Goal: Transaction & Acquisition: Purchase product/service

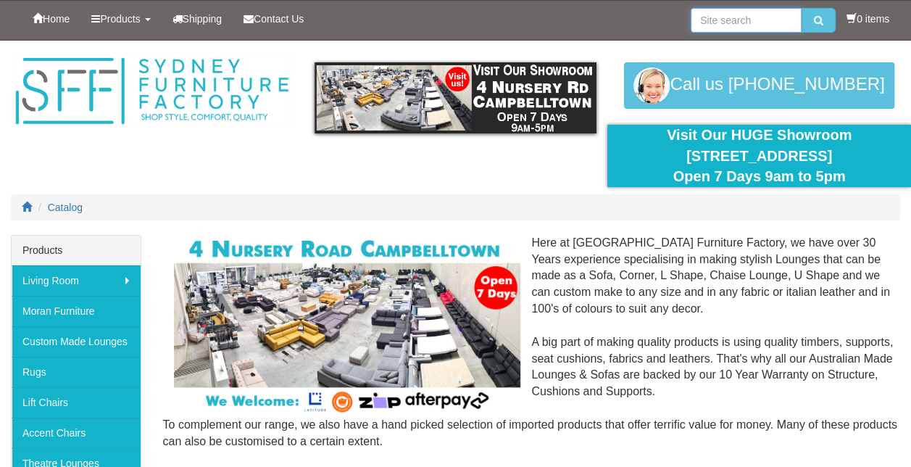
click at [774, 20] on input "search" at bounding box center [745, 20] width 111 height 25
type input "leather modular"
click at [801, 8] on button "submit" at bounding box center [818, 20] width 34 height 25
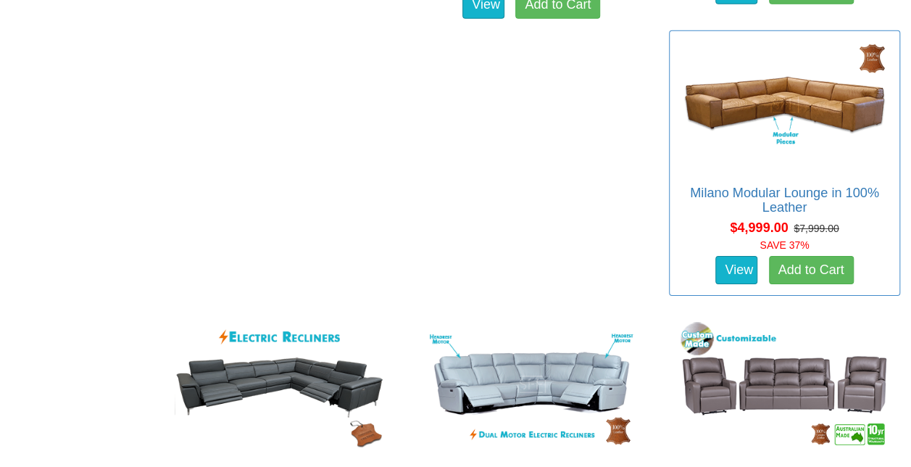
scroll to position [2336, 0]
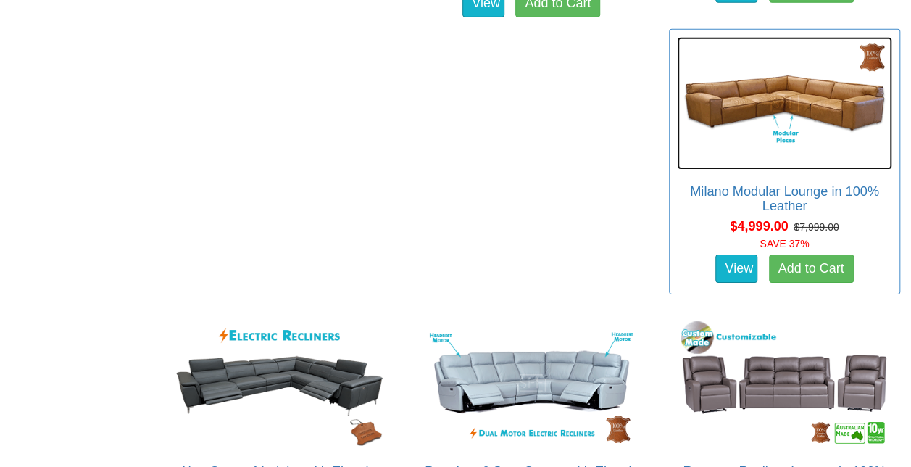
click at [793, 157] on img at bounding box center [784, 103] width 215 height 132
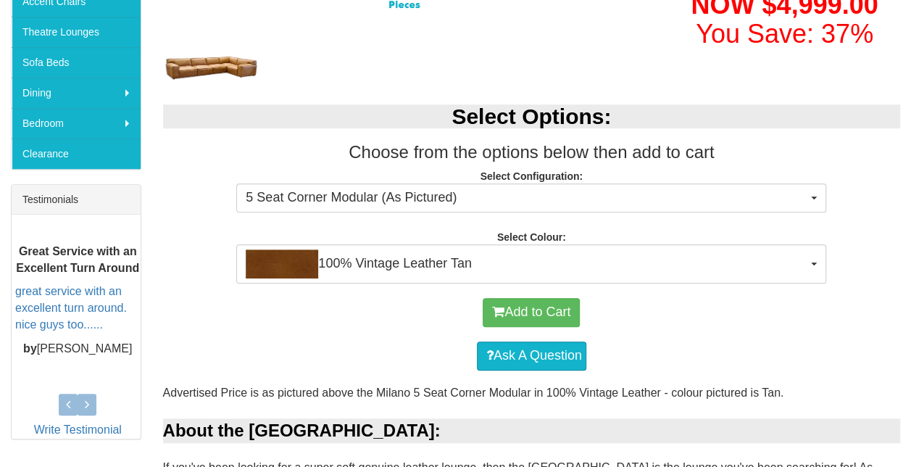
scroll to position [432, 0]
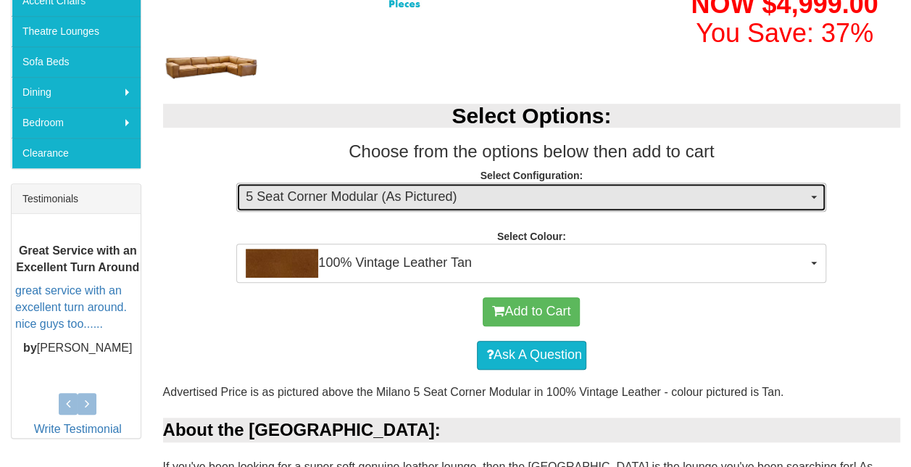
click at [414, 200] on span "5 Seat Corner Modular (As Pictured)" at bounding box center [526, 197] width 561 height 19
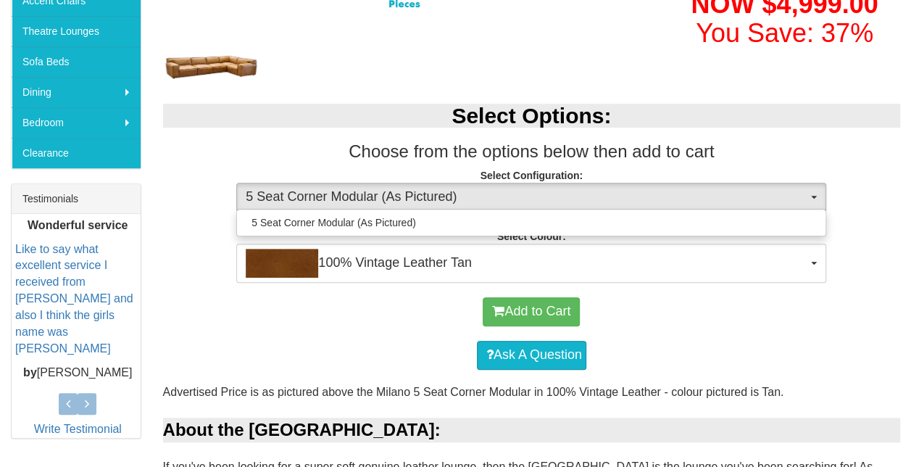
click at [188, 212] on div "Select Options: Choose from the options below then add to cart Select Configura…" at bounding box center [531, 185] width 759 height 193
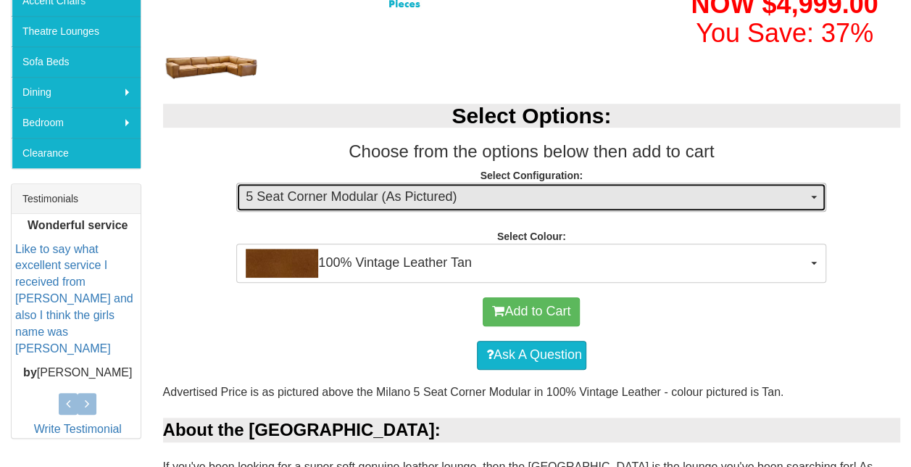
click at [380, 185] on button "5 Seat Corner Modular (As Pictured)" at bounding box center [531, 197] width 590 height 29
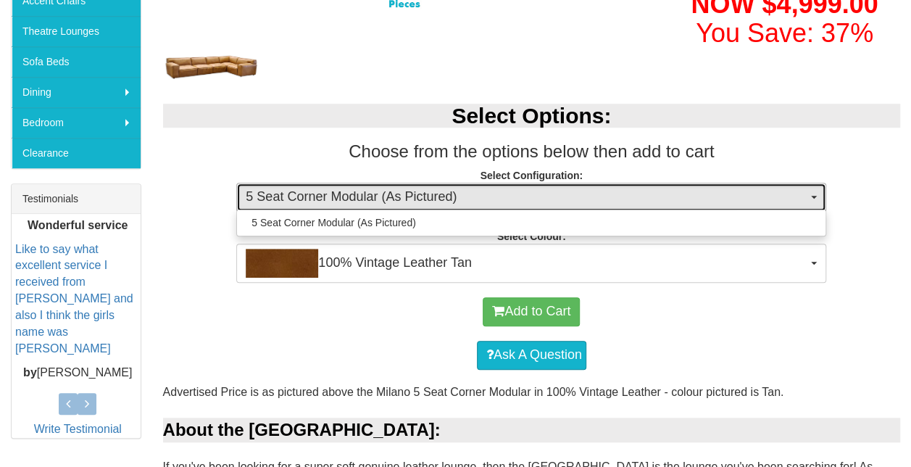
click at [380, 185] on button "5 Seat Corner Modular (As Pictured)" at bounding box center [531, 197] width 590 height 29
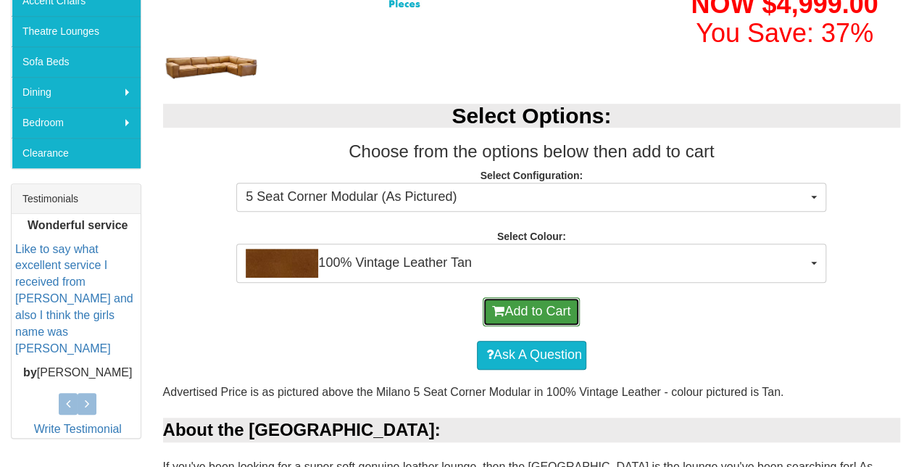
click at [514, 301] on button "Add to Cart" at bounding box center [530, 311] width 97 height 29
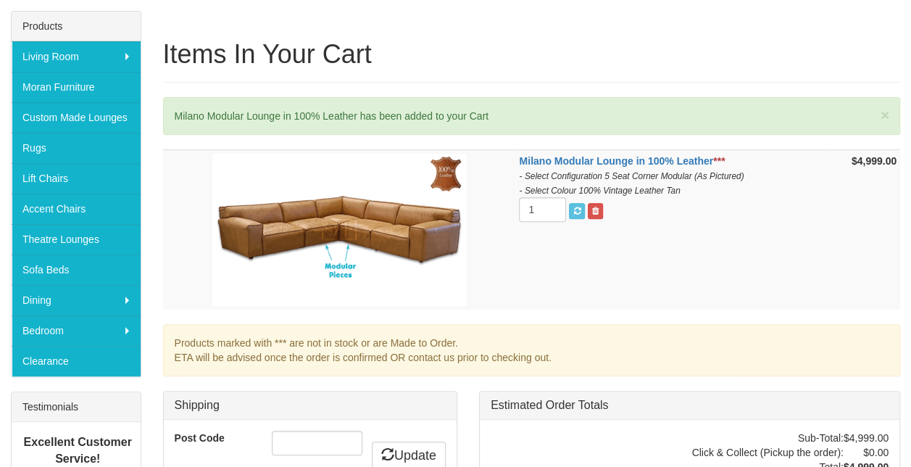
scroll to position [430, 0]
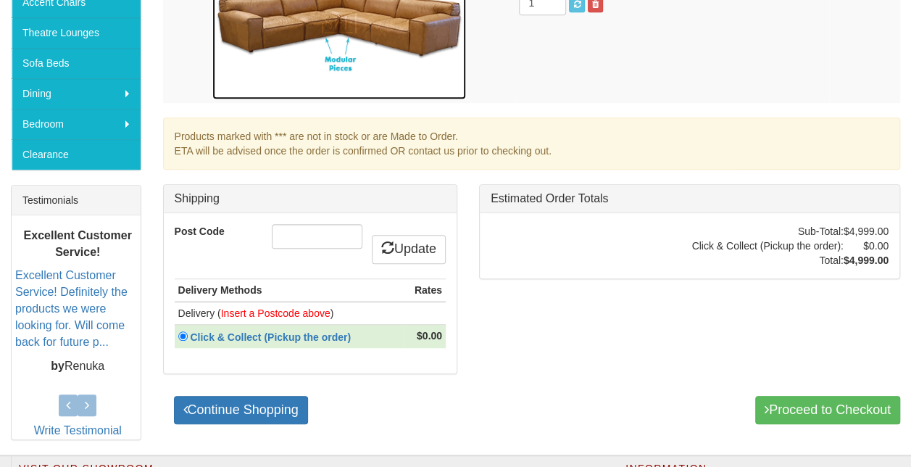
click at [284, 36] on img at bounding box center [339, 23] width 254 height 152
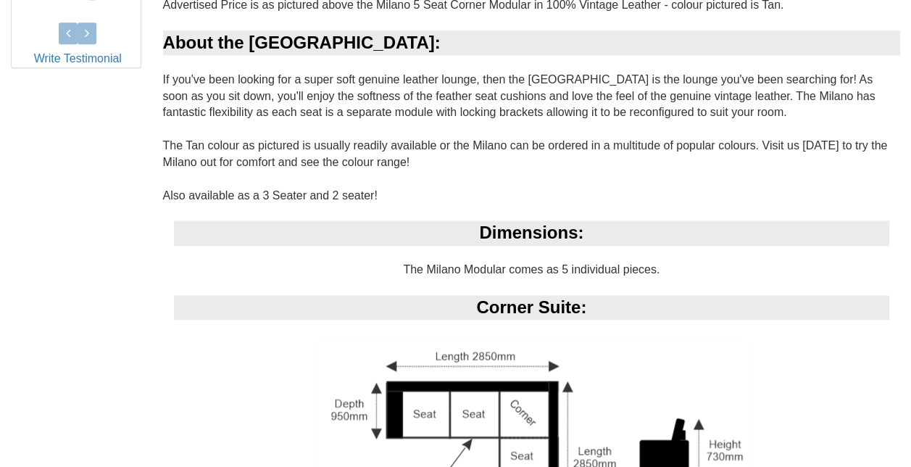
scroll to position [818, 0]
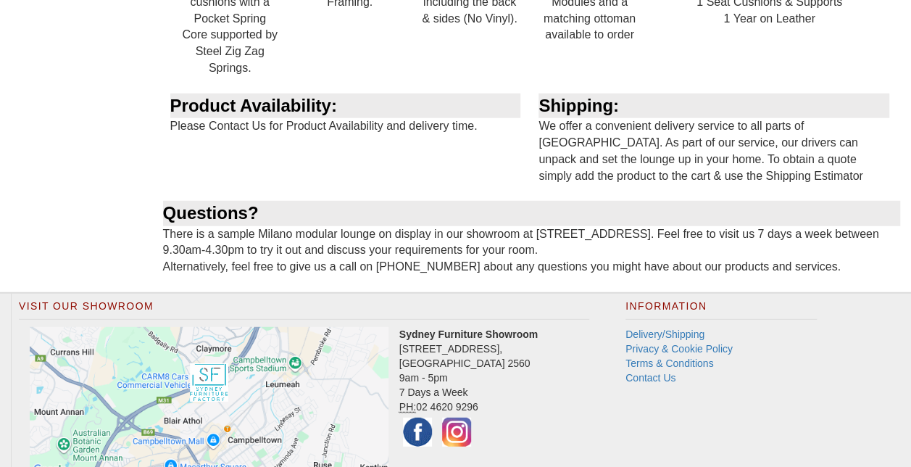
scroll to position [1855, 0]
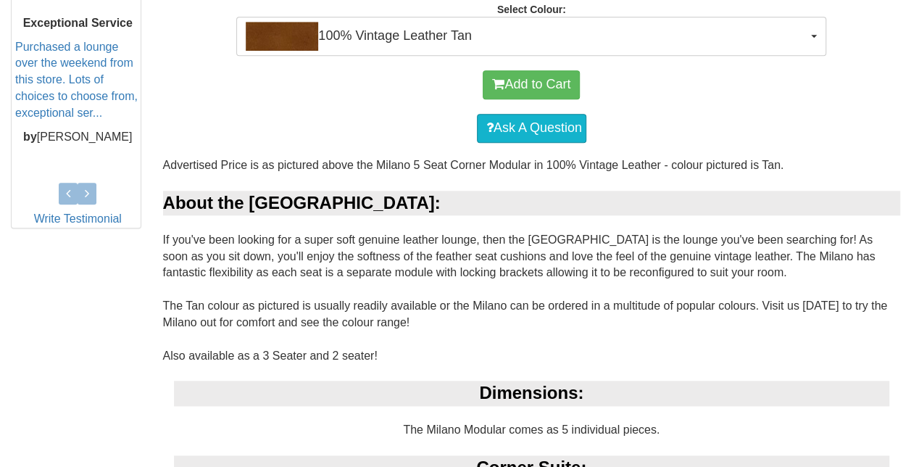
scroll to position [658, 0]
click at [340, 132] on div "Ask A Question" at bounding box center [531, 128] width 723 height 43
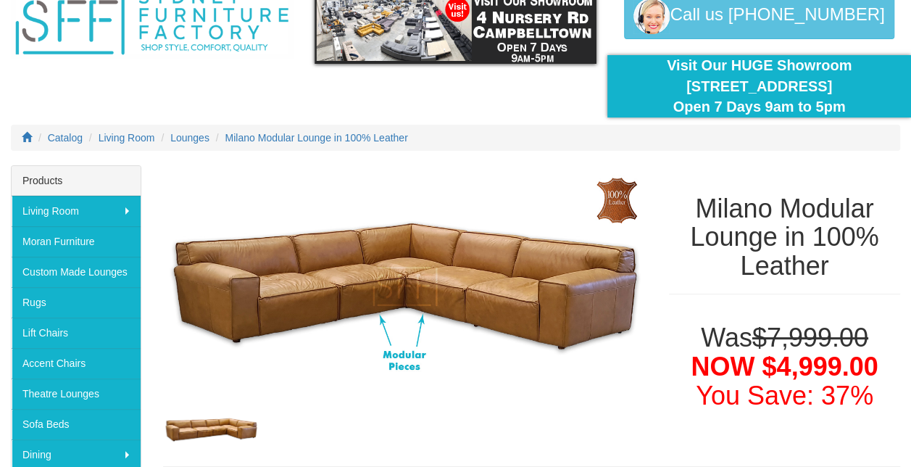
scroll to position [0, 0]
